Goal: Information Seeking & Learning: Learn about a topic

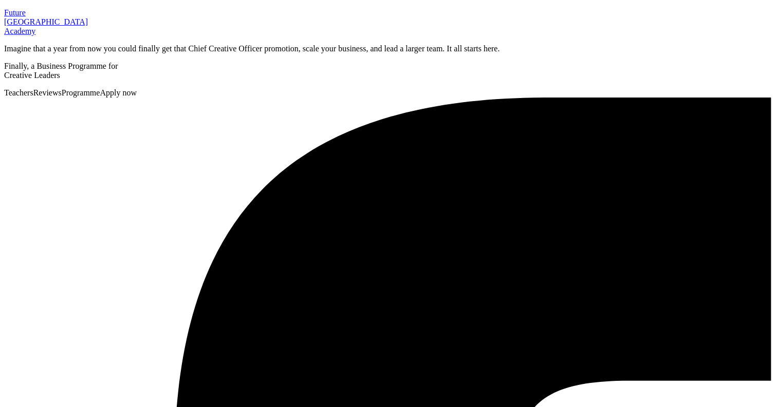
click at [100, 88] on span "Programme" at bounding box center [81, 92] width 39 height 9
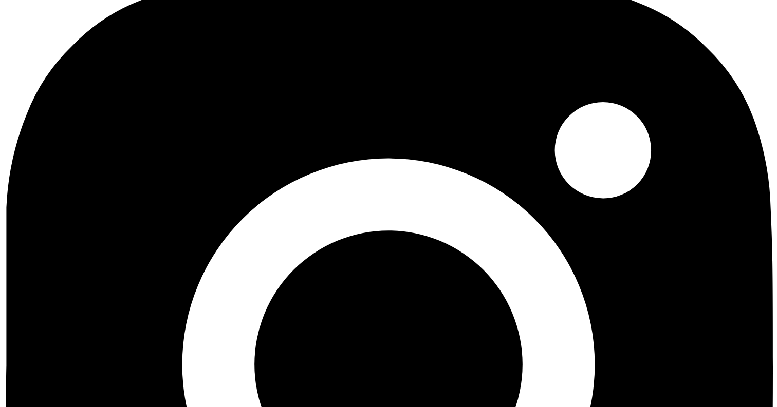
scroll to position [2392, 0]
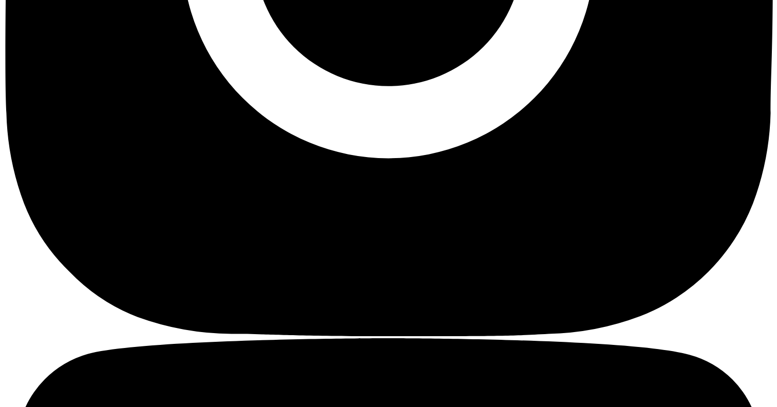
scroll to position [2809, 0]
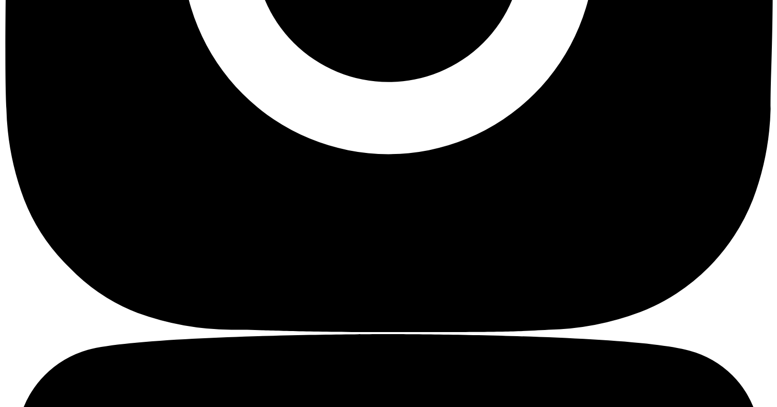
copy p "35,000"
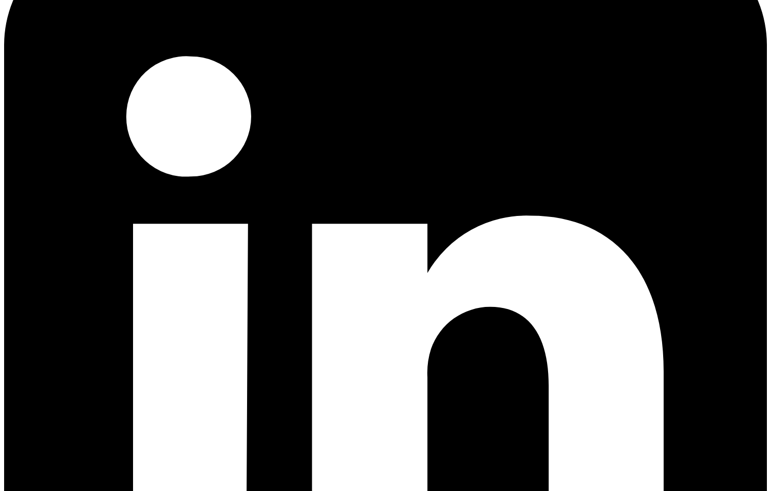
scroll to position [3728, 0]
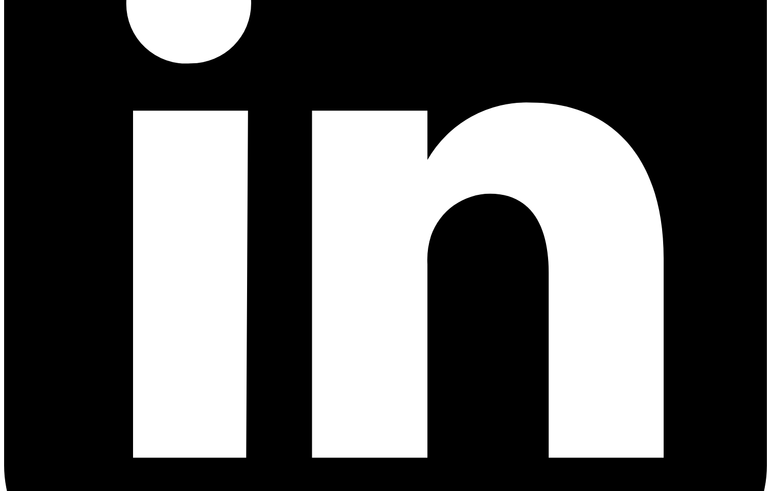
scroll to position [3849, 0]
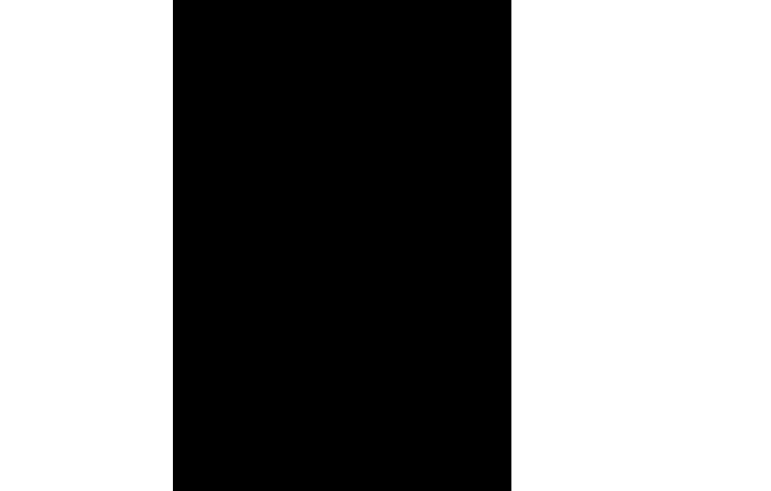
scroll to position [1121, 0]
